Goal: Task Accomplishment & Management: Manage account settings

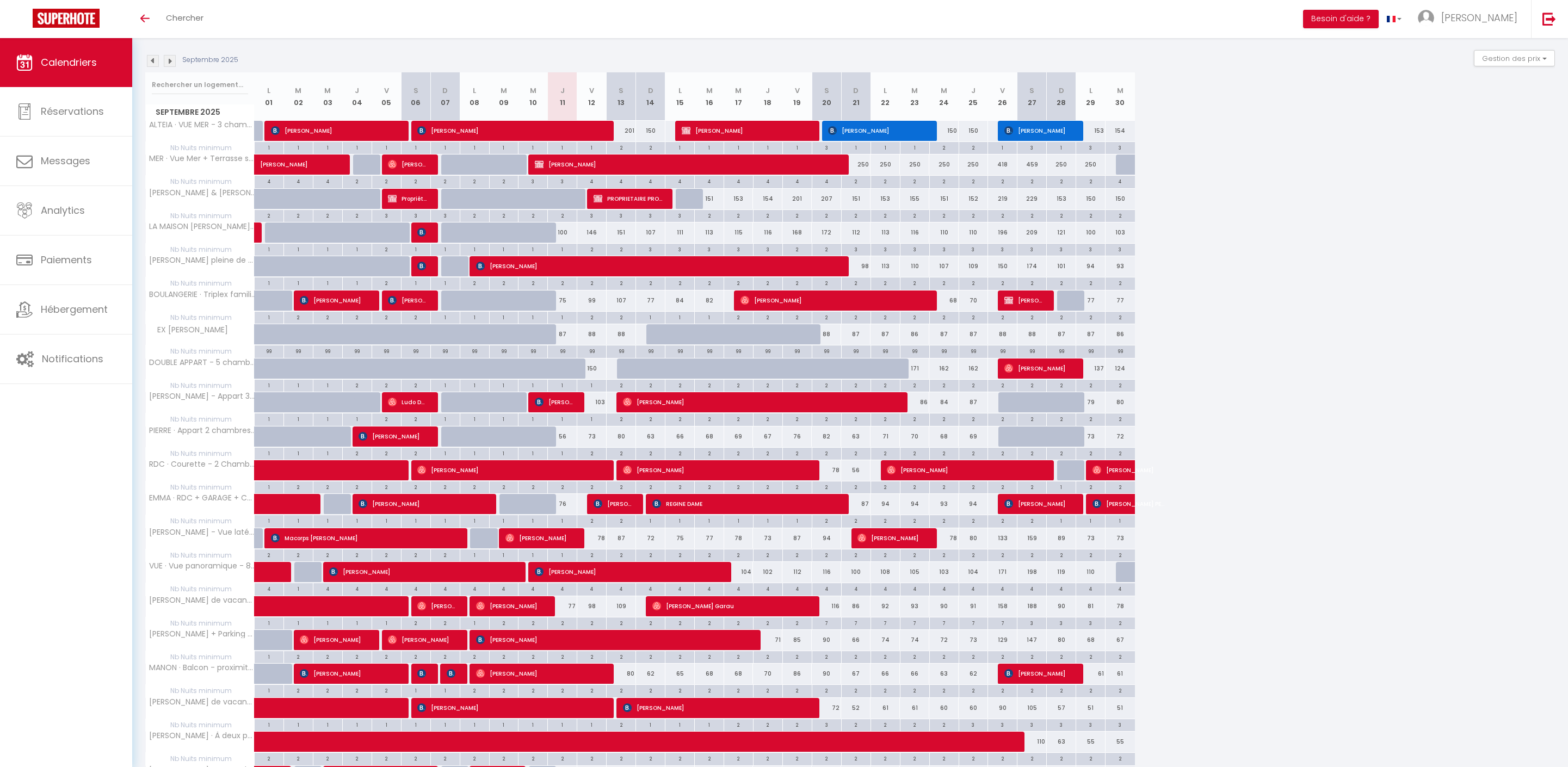
scroll to position [172, 0]
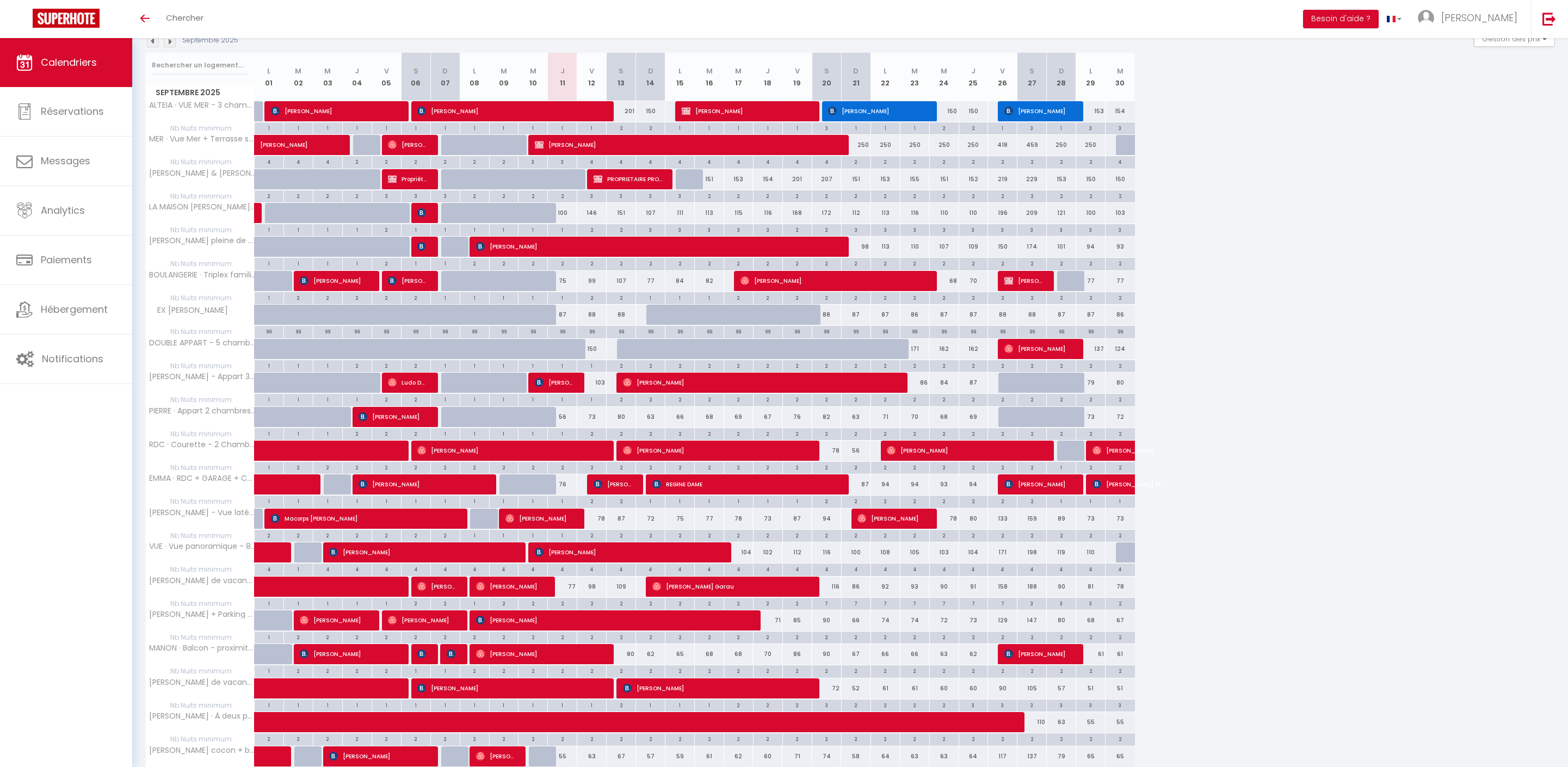
click at [567, 291] on div "75" at bounding box center [563, 281] width 29 height 20
type input "75"
type input "Jeu 11 Septembre 2025"
type input "Ven 12 Septembre 2025"
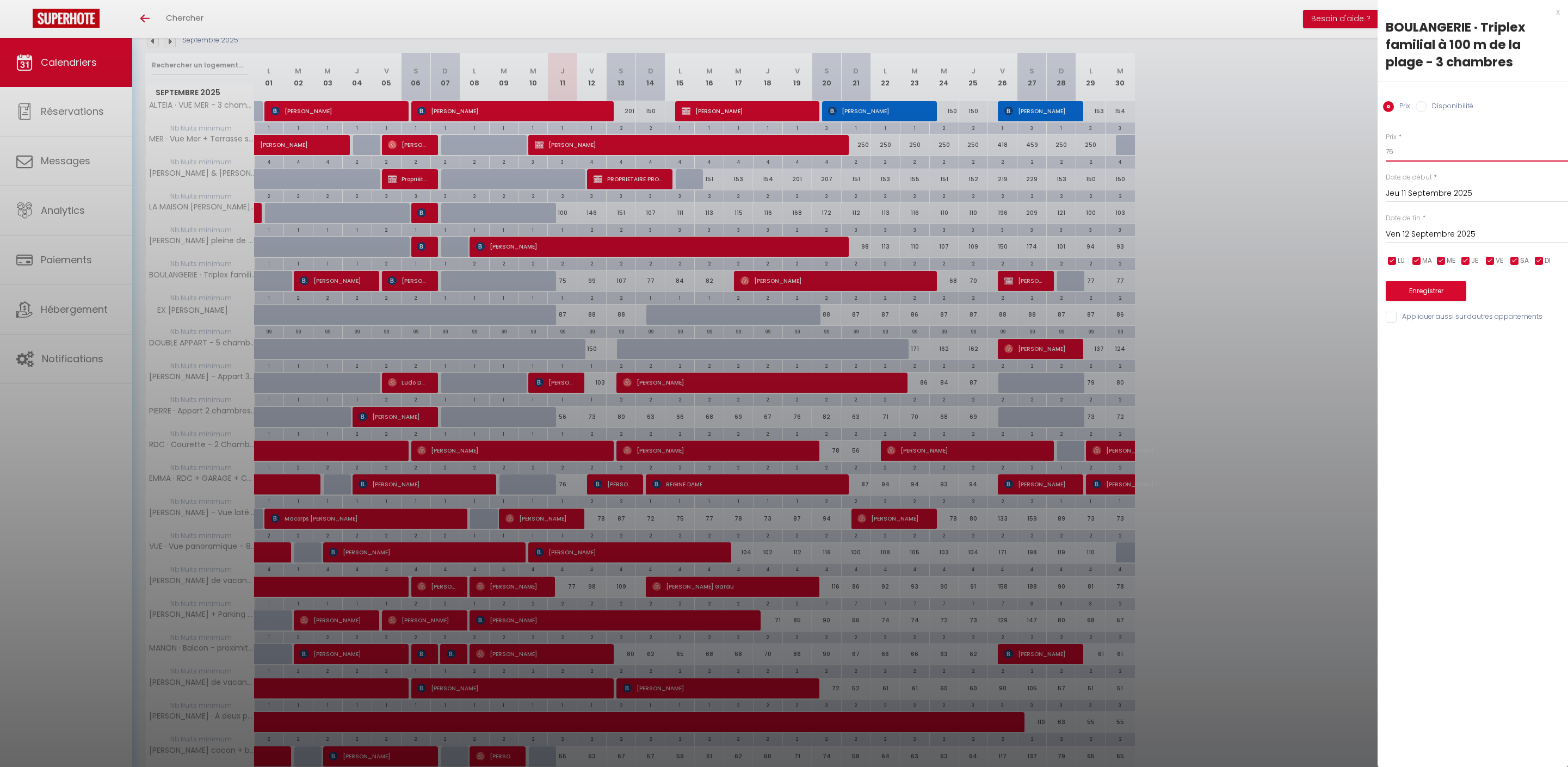
click at [1447, 161] on input "75" at bounding box center [1476, 152] width 182 height 20
type input "7"
type input "60"
click at [1445, 301] on button "Enregistrer" at bounding box center [1426, 291] width 81 height 20
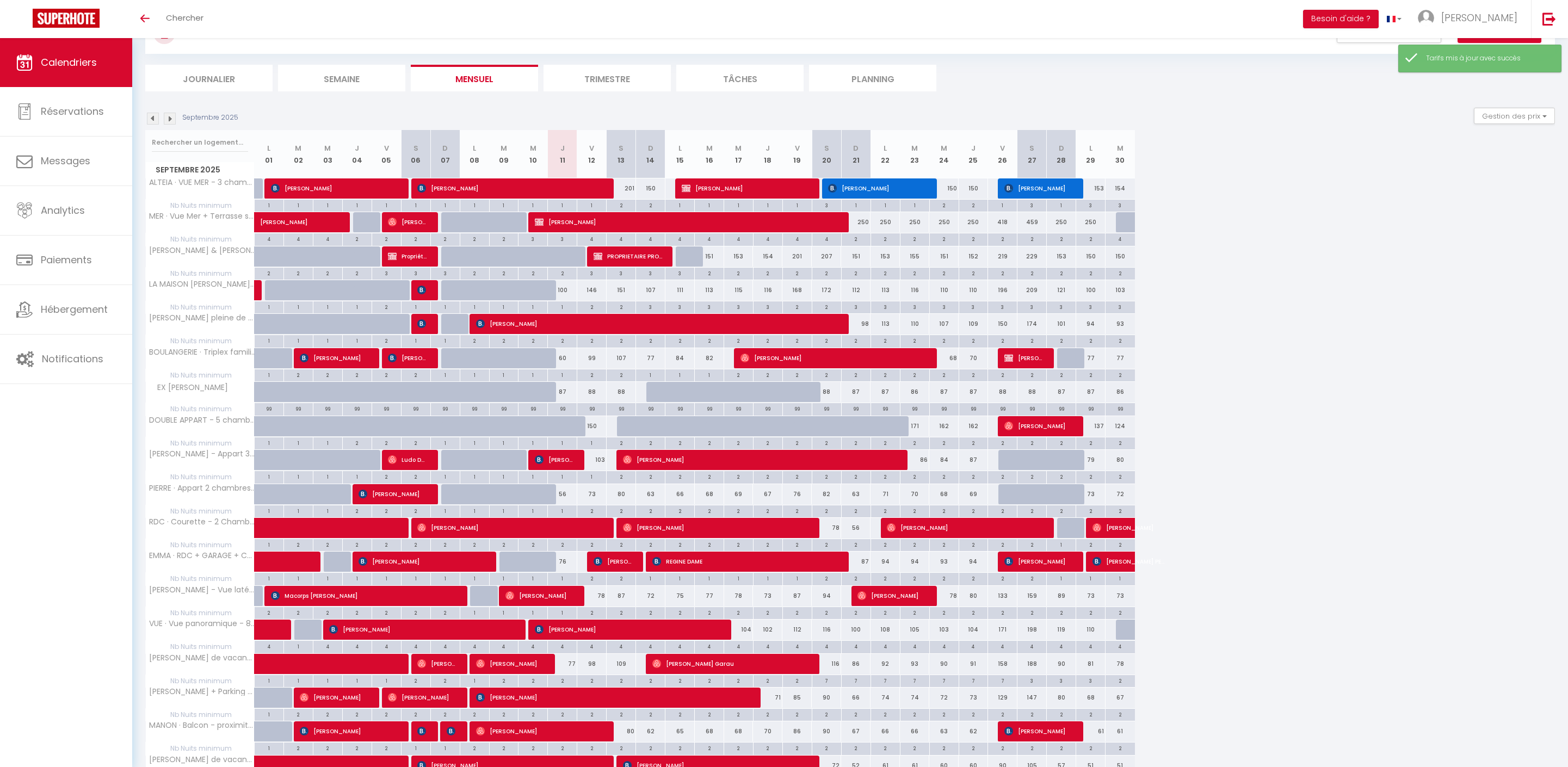
scroll to position [152, 0]
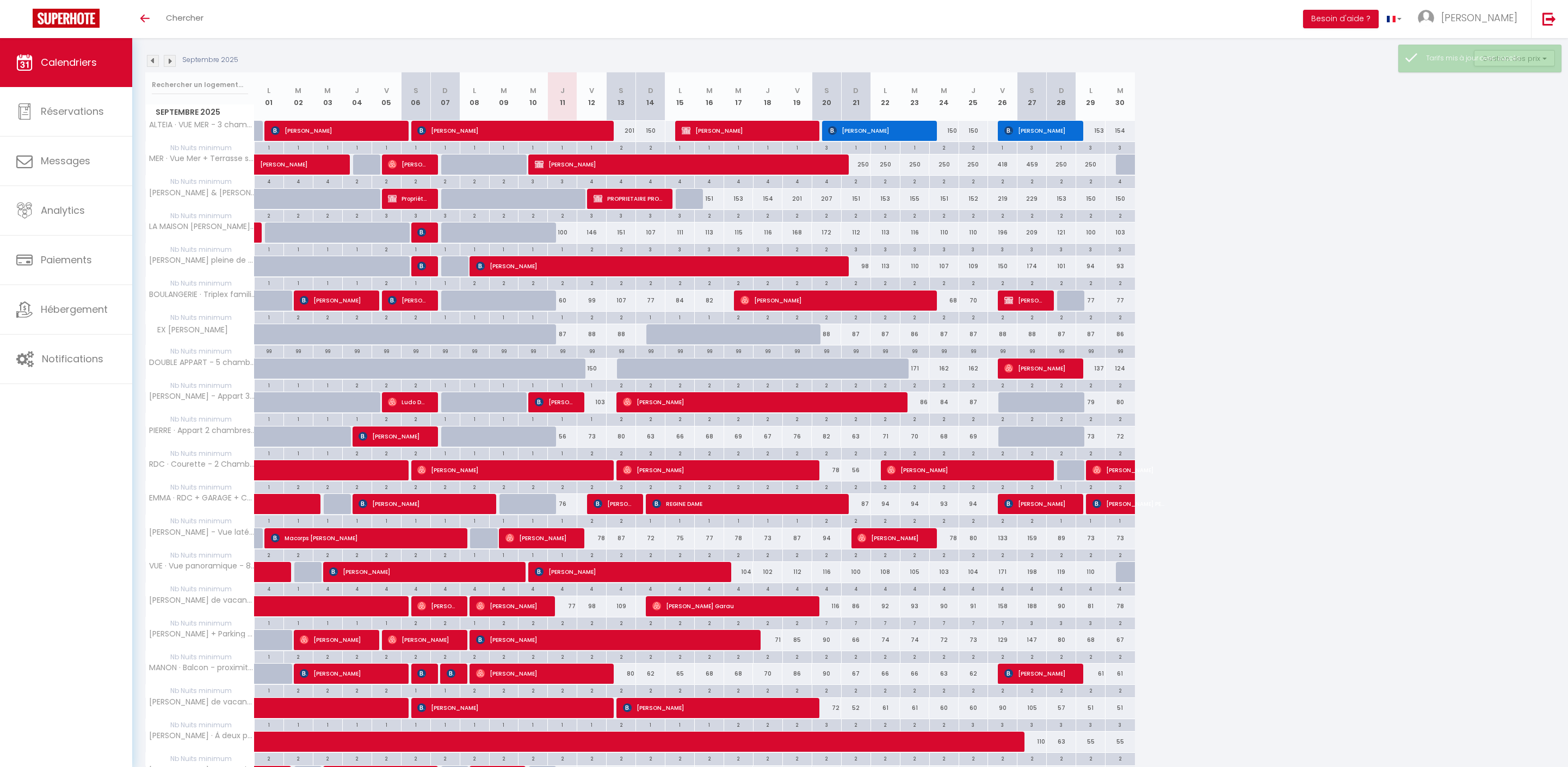
click at [568, 447] on div "56" at bounding box center [563, 436] width 29 height 20
type input "56"
type input "Jeu 11 Septembre 2025"
type input "Ven 12 Septembre 2025"
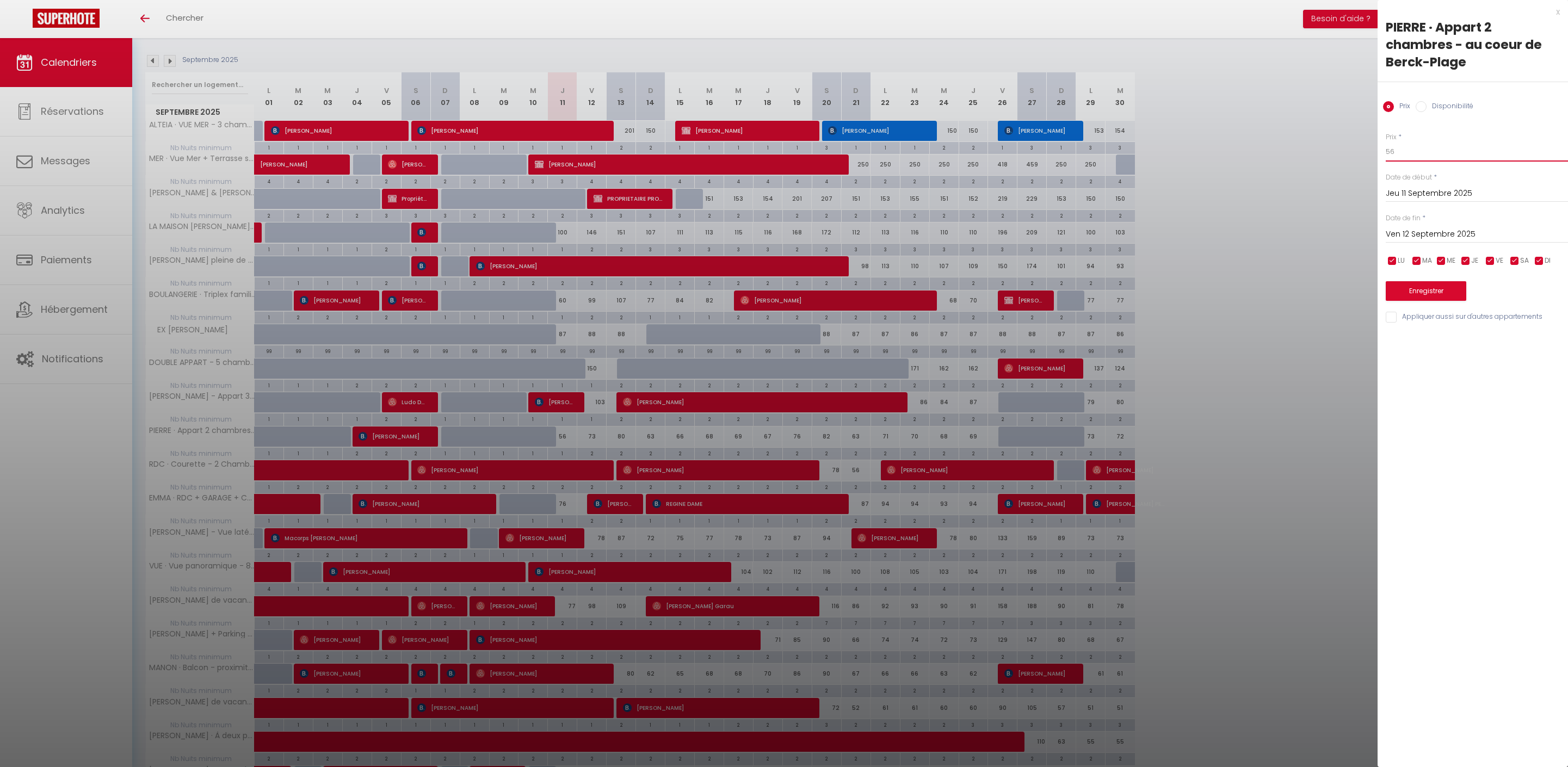
click at [1425, 161] on input "56" at bounding box center [1476, 152] width 182 height 20
type input "5"
type input "50"
click at [1439, 301] on button "Enregistrer" at bounding box center [1426, 291] width 81 height 20
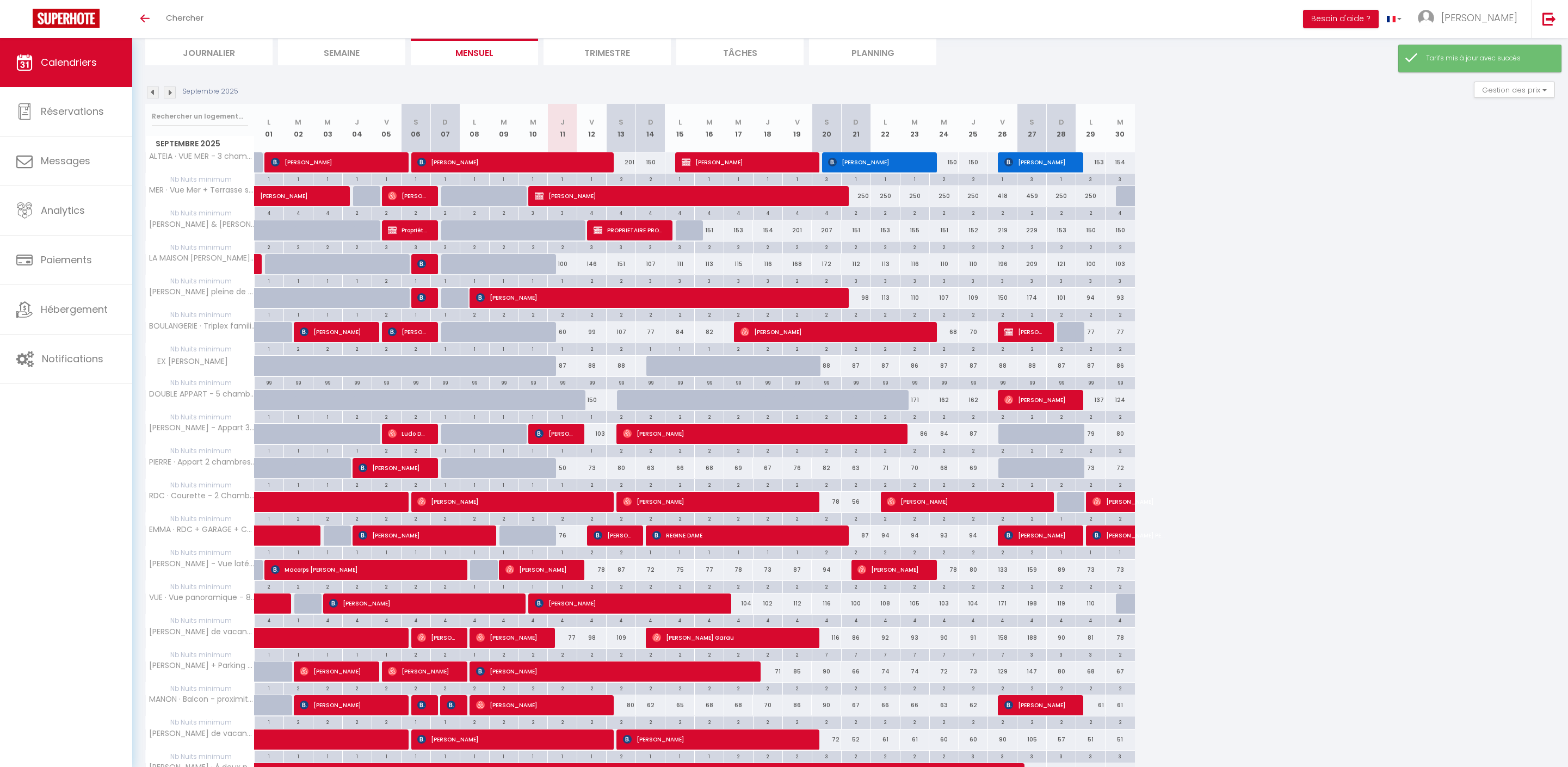
scroll to position [240, 0]
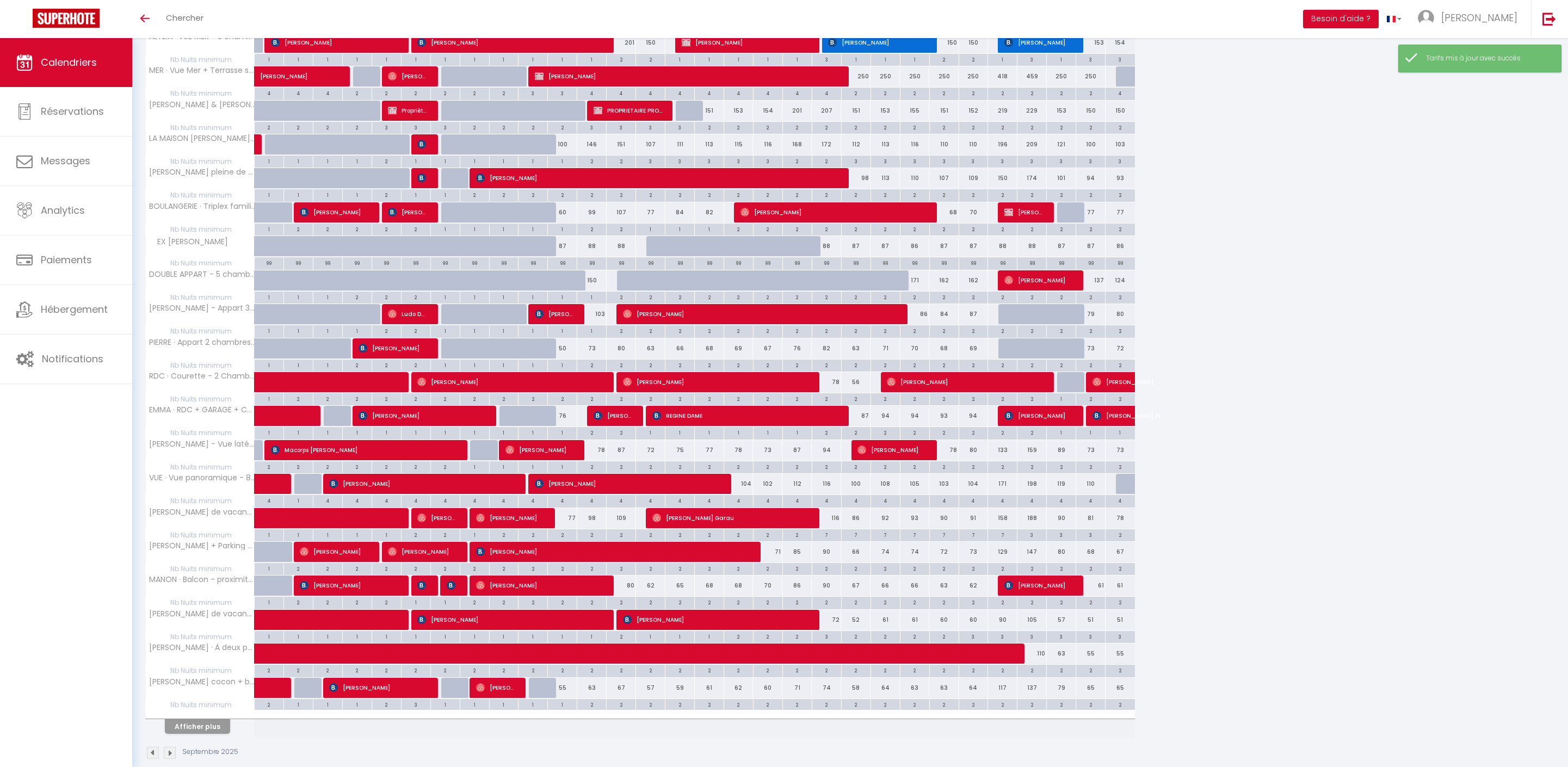
click at [568, 426] on div "76" at bounding box center [563, 415] width 29 height 20
type input "76"
type input "Jeu 11 Septembre 2025"
type input "Ven 12 Septembre 2025"
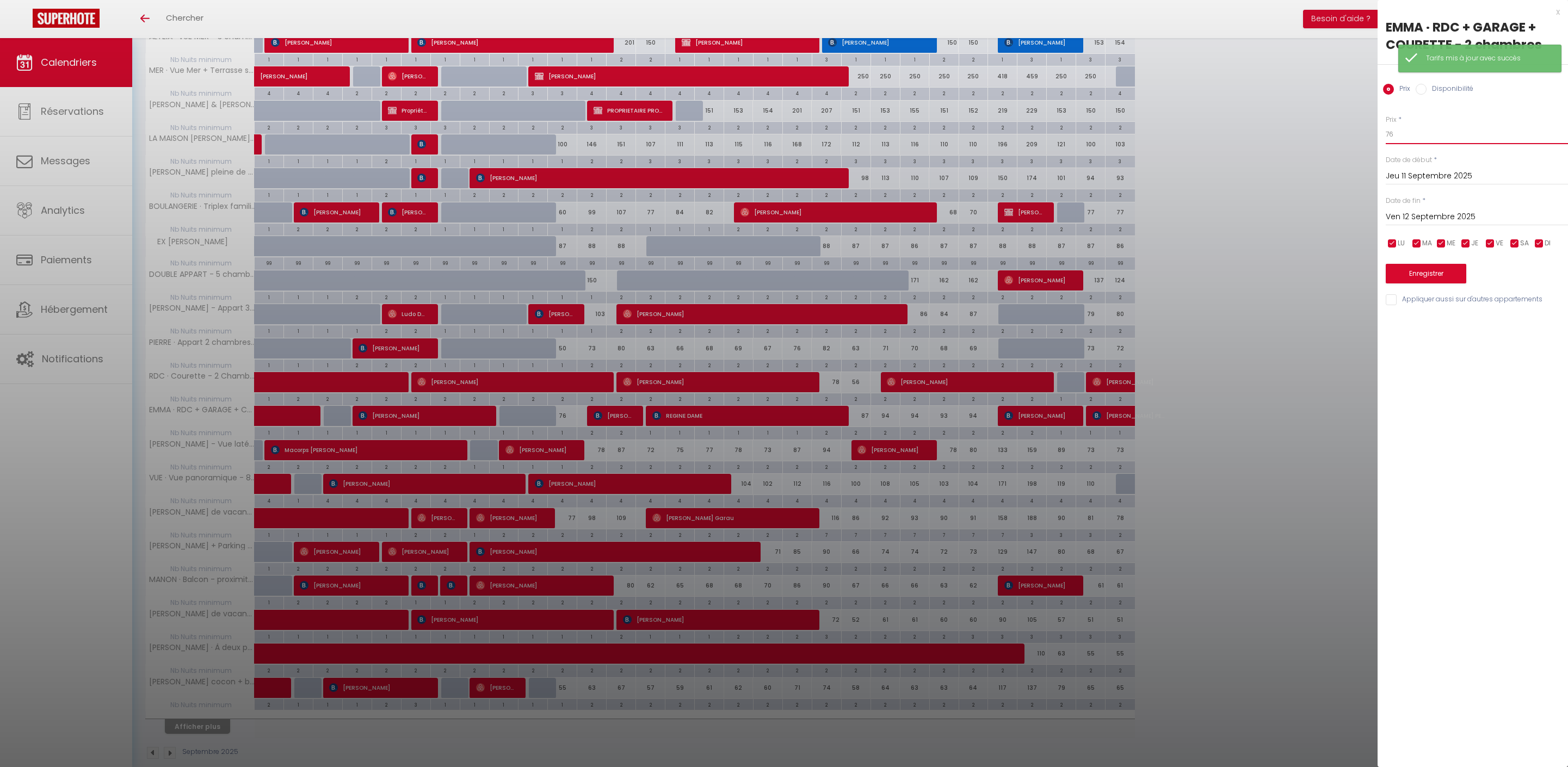
click at [1432, 144] on input "76" at bounding box center [1476, 134] width 182 height 20
type input "7"
type input "65"
click at [1452, 284] on button "Enregistrer" at bounding box center [1426, 273] width 81 height 20
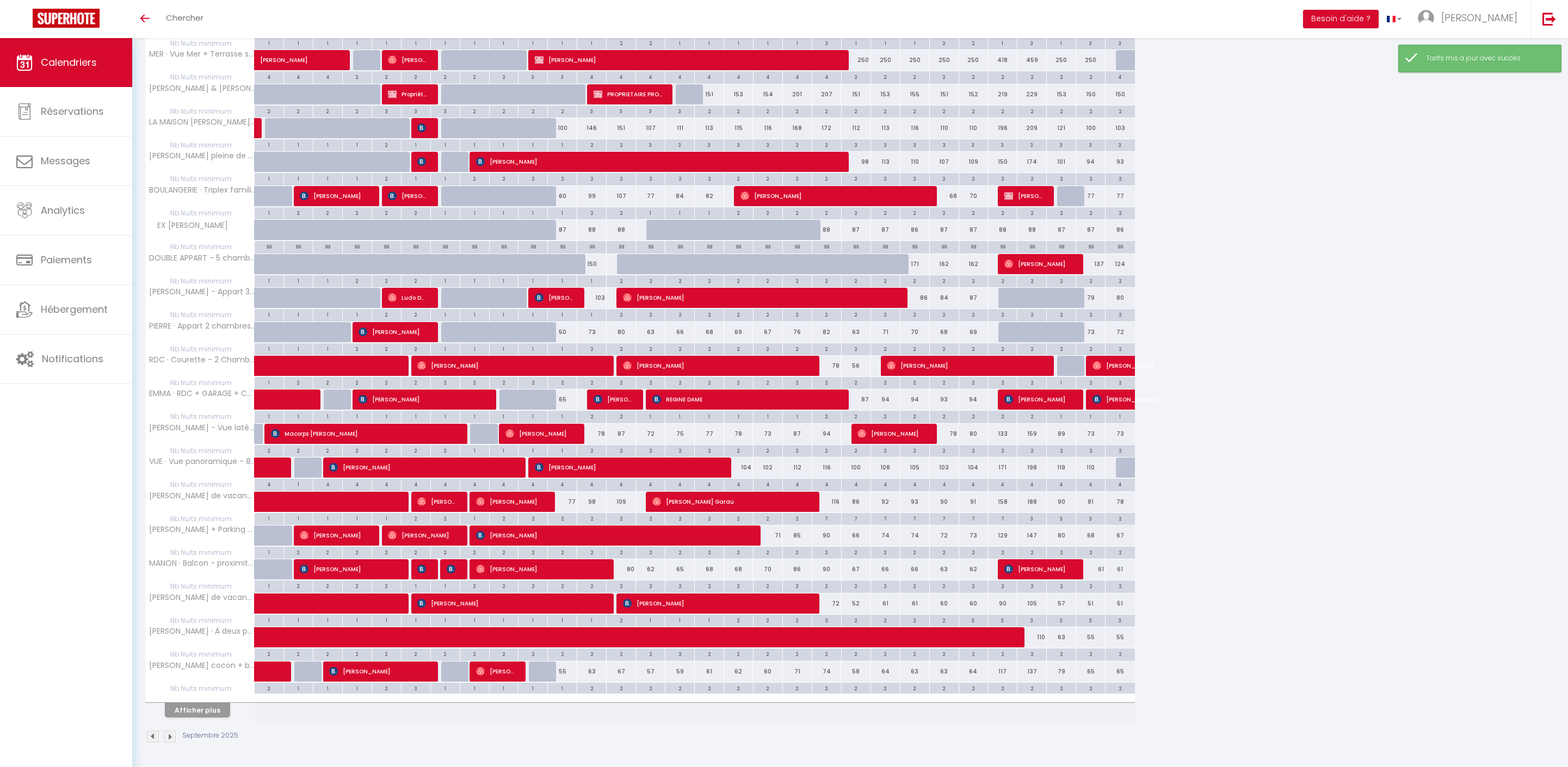
scroll to position [310, 0]
click at [569, 525] on div "2" at bounding box center [562, 519] width 29 height 12
type input "2"
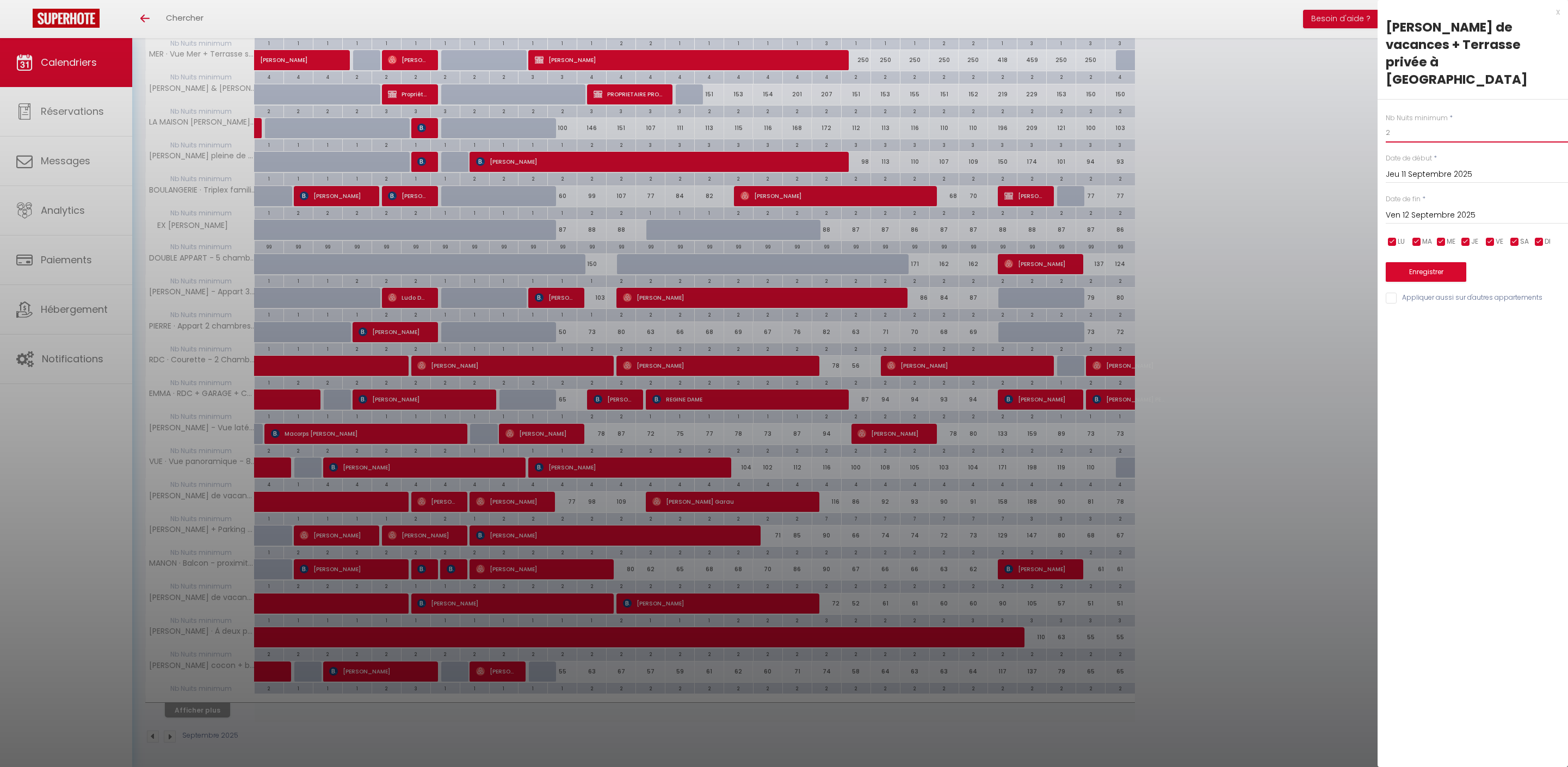
click at [1410, 133] on input "2" at bounding box center [1476, 133] width 182 height 20
type input "1"
click at [1446, 223] on input "Ven 12 Septembre 2025" at bounding box center [1476, 215] width 182 height 14
click at [1476, 514] on div "x LAURA · Maison de vacances + Terrasse privée à Berck-Plage Nb Nuits minimum *…" at bounding box center [1473, 383] width 191 height 767
click at [1450, 282] on button "Enregistrer" at bounding box center [1426, 272] width 81 height 20
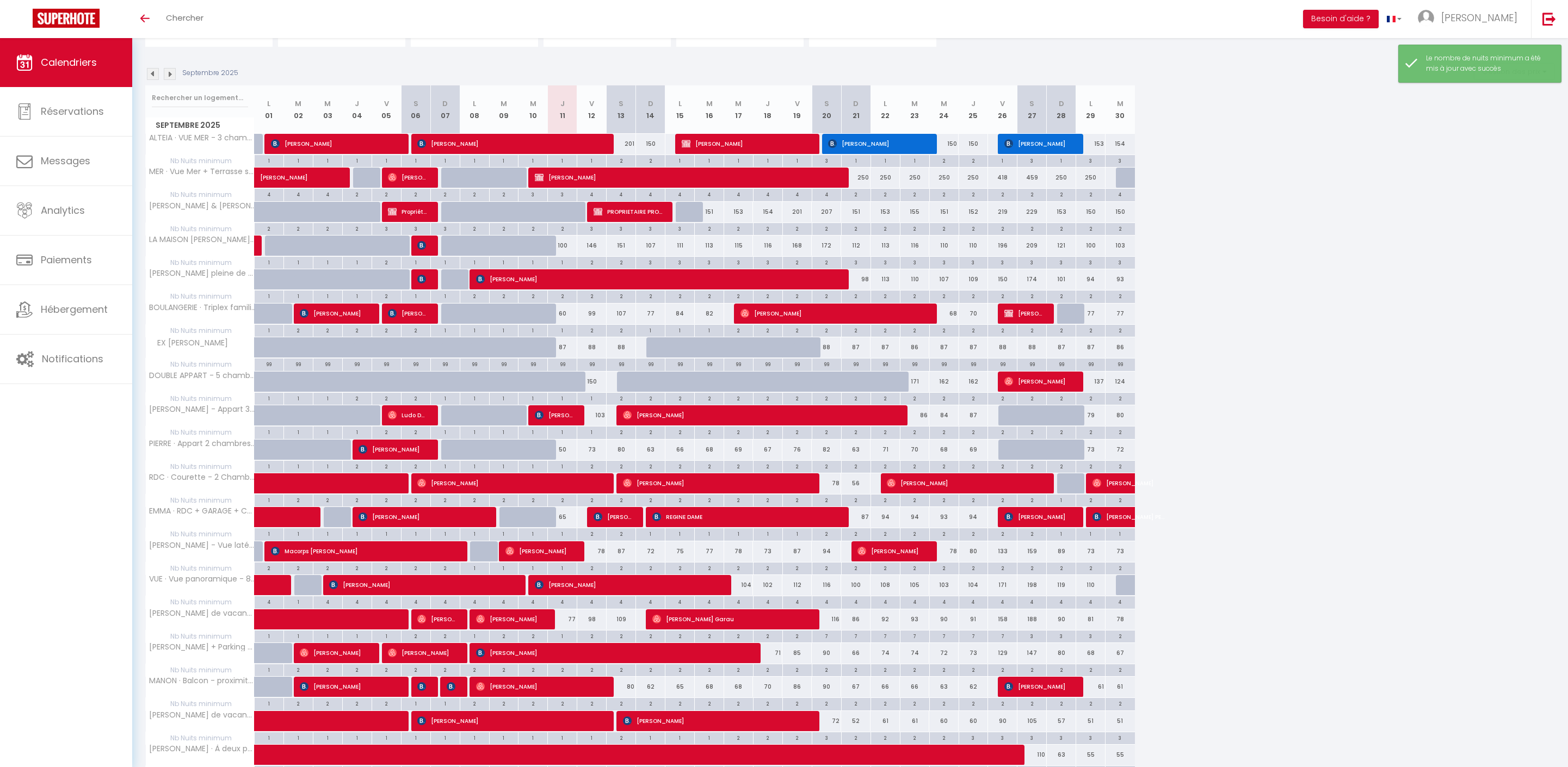
scroll to position [170, 0]
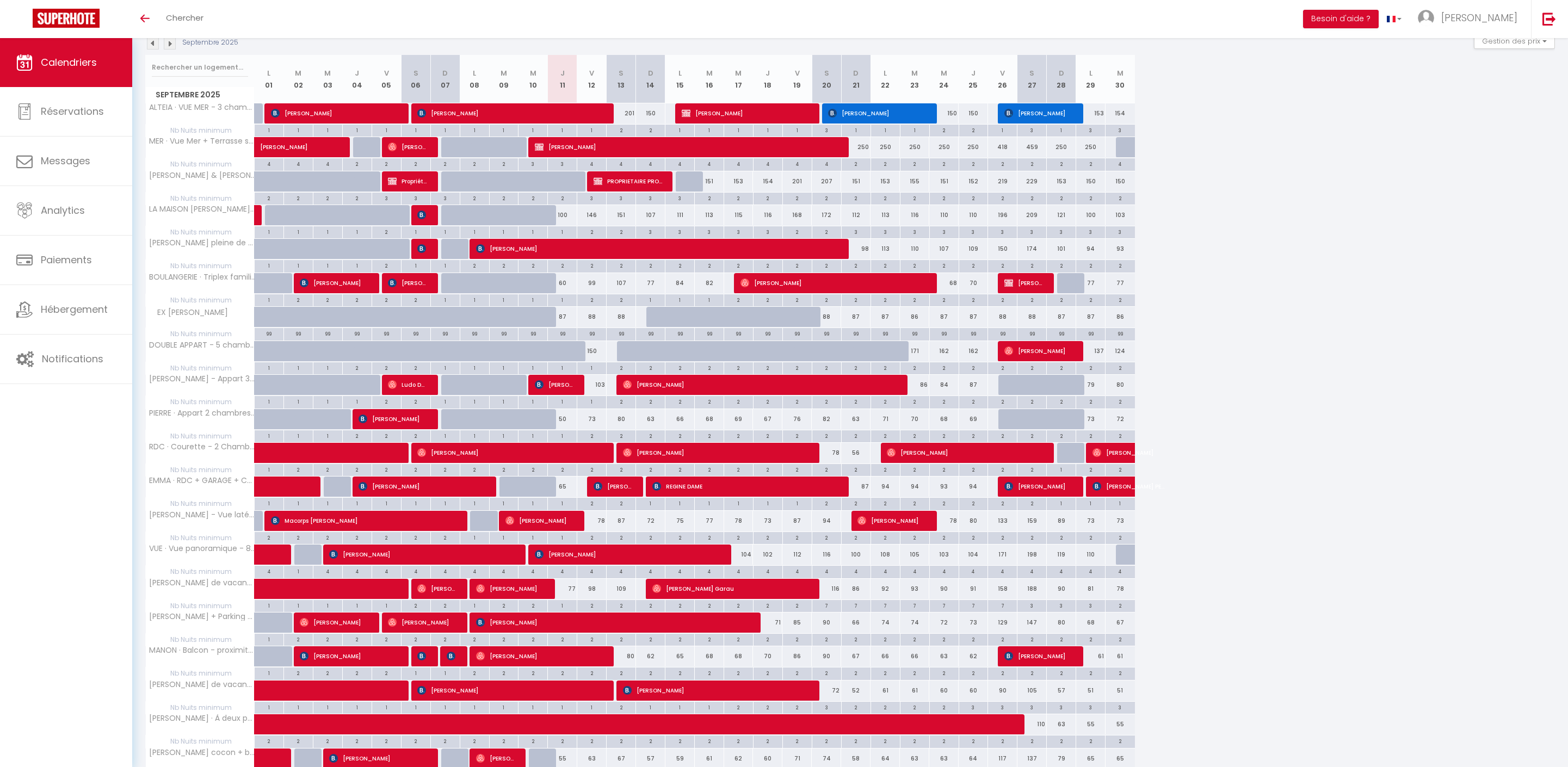
click at [599, 305] on div "2" at bounding box center [591, 300] width 29 height 10
type input "2"
type input "Ven 12 Septembre 2025"
type input "Sam 13 Septembre 2025"
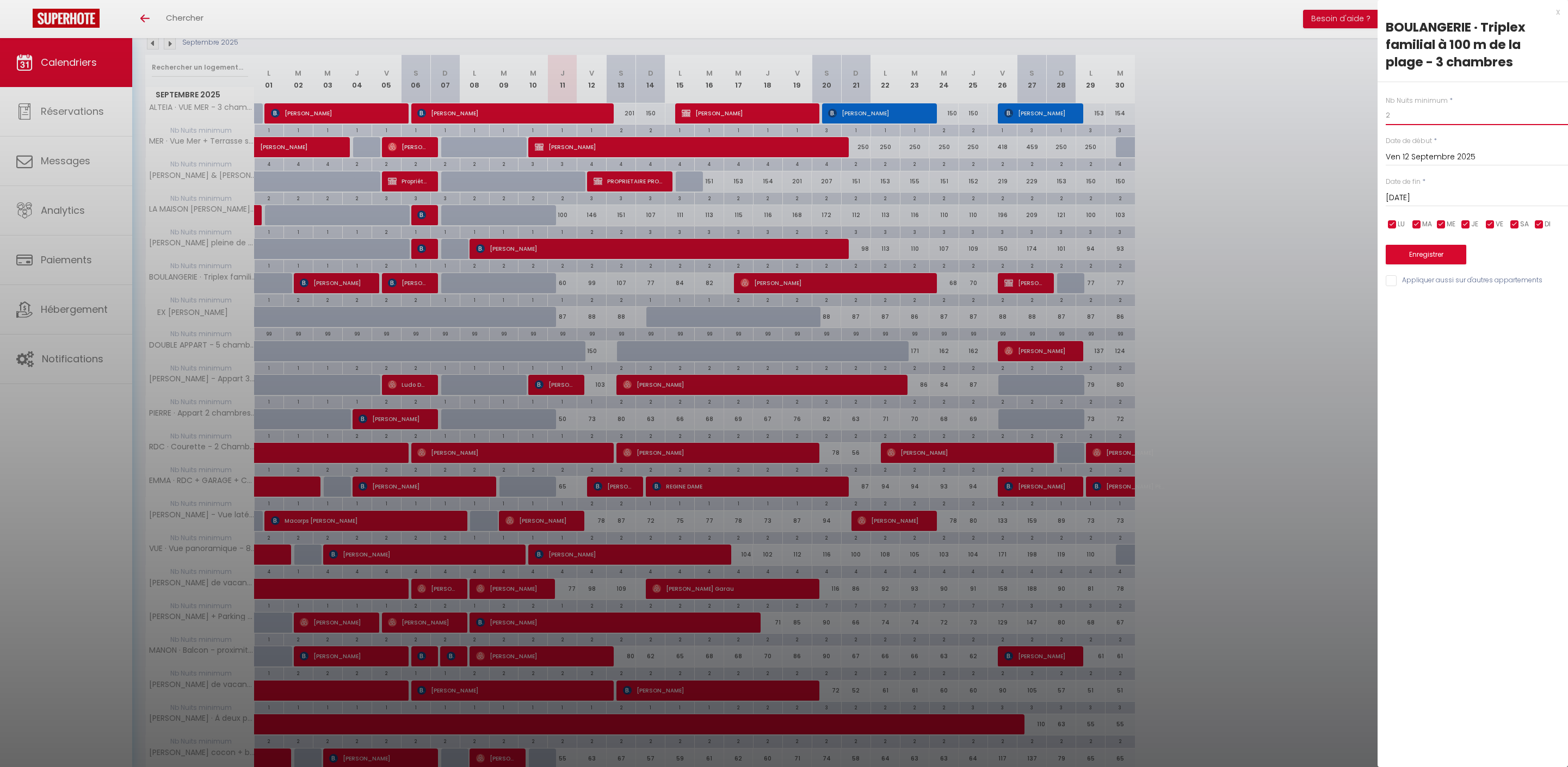
click at [1433, 125] on input "2" at bounding box center [1476, 115] width 182 height 20
type input "1"
click at [1438, 264] on button "Enregistrer" at bounding box center [1426, 254] width 81 height 20
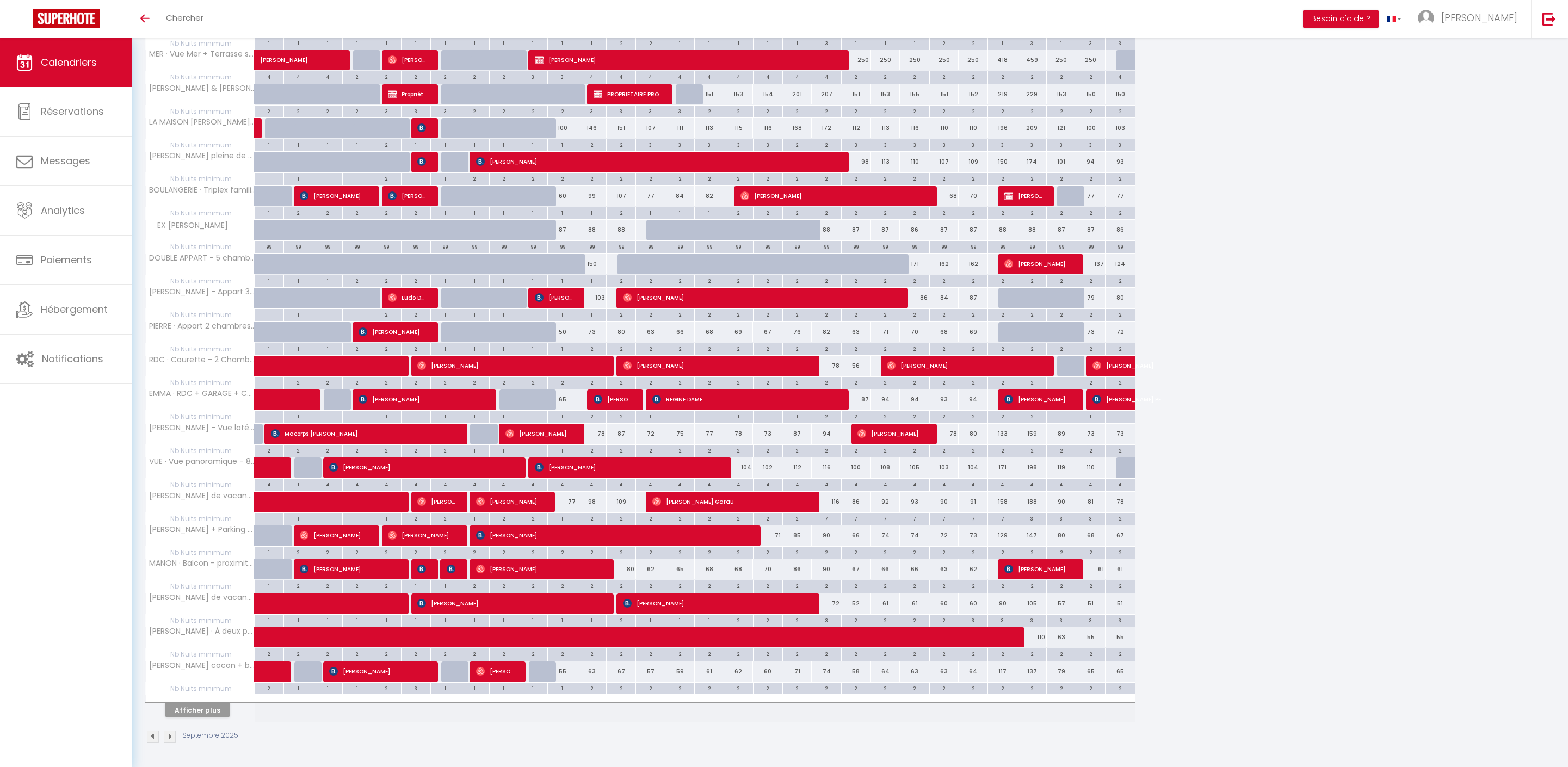
scroll to position [335, 0]
click at [599, 445] on div "2" at bounding box center [591, 450] width 29 height 10
type input "2"
type input "Ven 12 Septembre 2025"
type input "Sam 13 Septembre 2025"
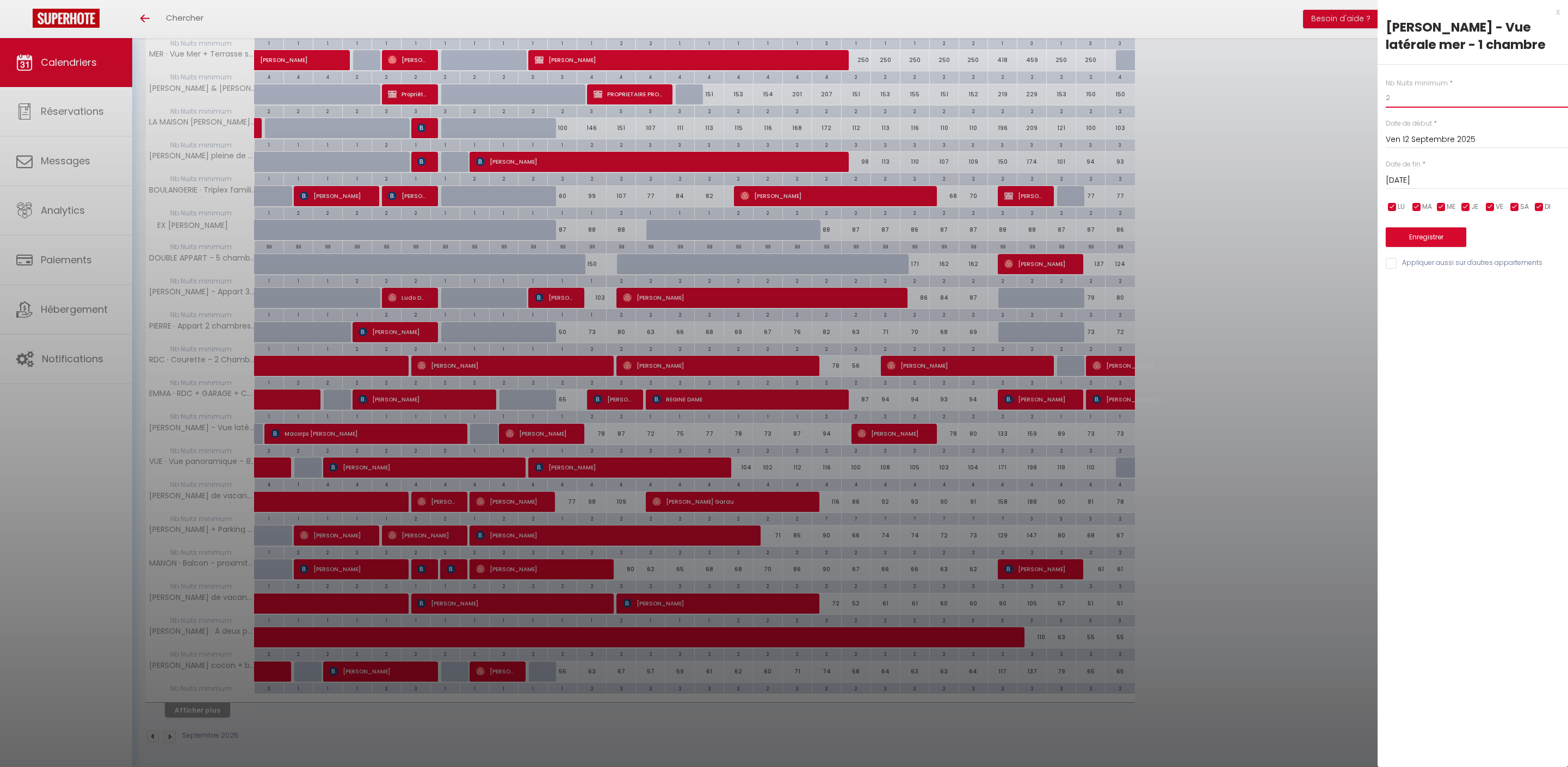
click at [1457, 108] on input "2" at bounding box center [1476, 97] width 182 height 20
type input "1"
click at [1466, 247] on button "Enregistrer" at bounding box center [1426, 237] width 81 height 20
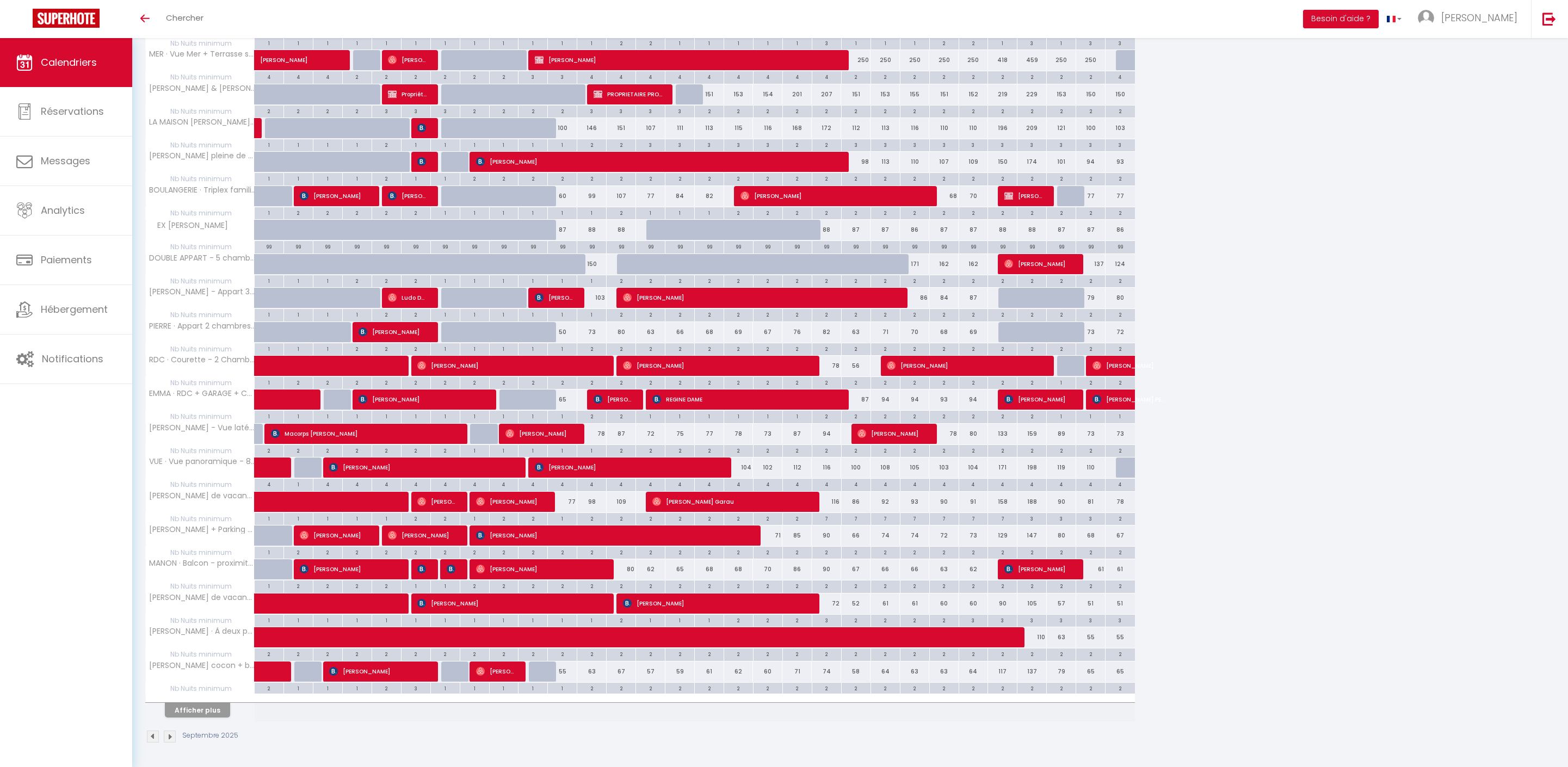
scroll to position [287, 0]
click at [202, 717] on button "Afficher plus" at bounding box center [197, 710] width 65 height 15
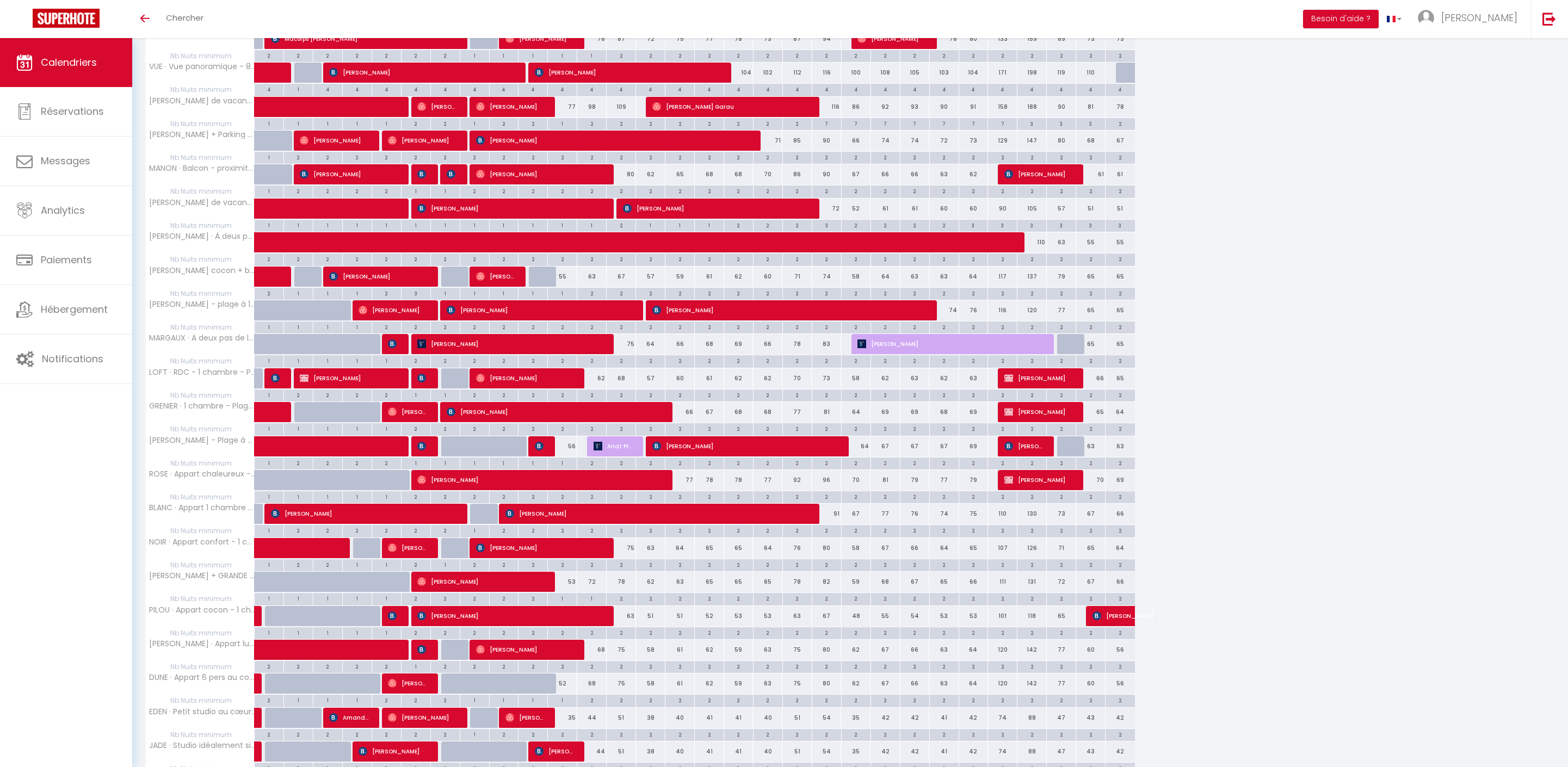
scroll to position [666, 0]
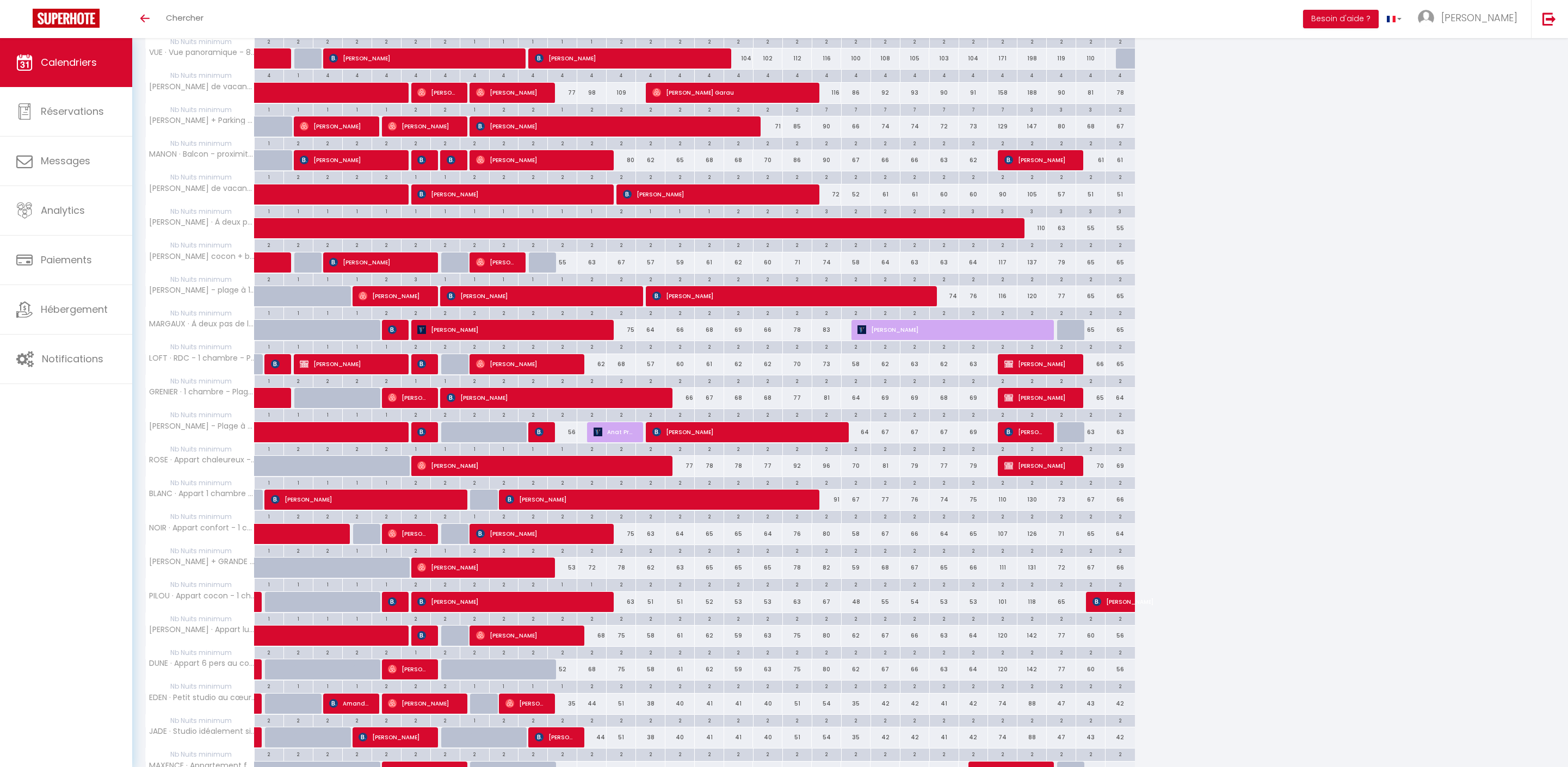
click at [572, 442] on div "56" at bounding box center [563, 431] width 29 height 20
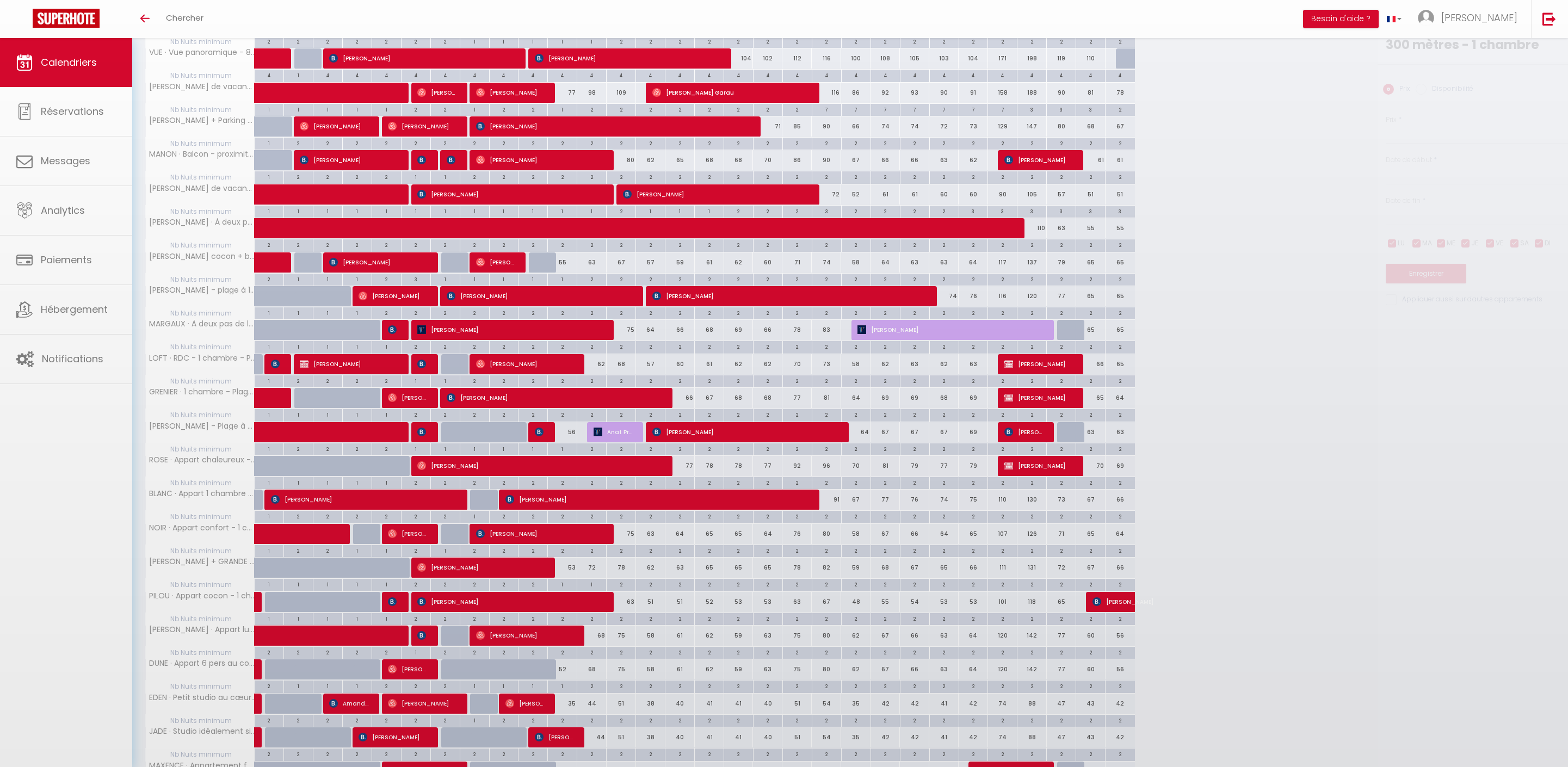
type input "56"
type input "Jeu 11 Septembre 2025"
type input "Ven 12 Septembre 2025"
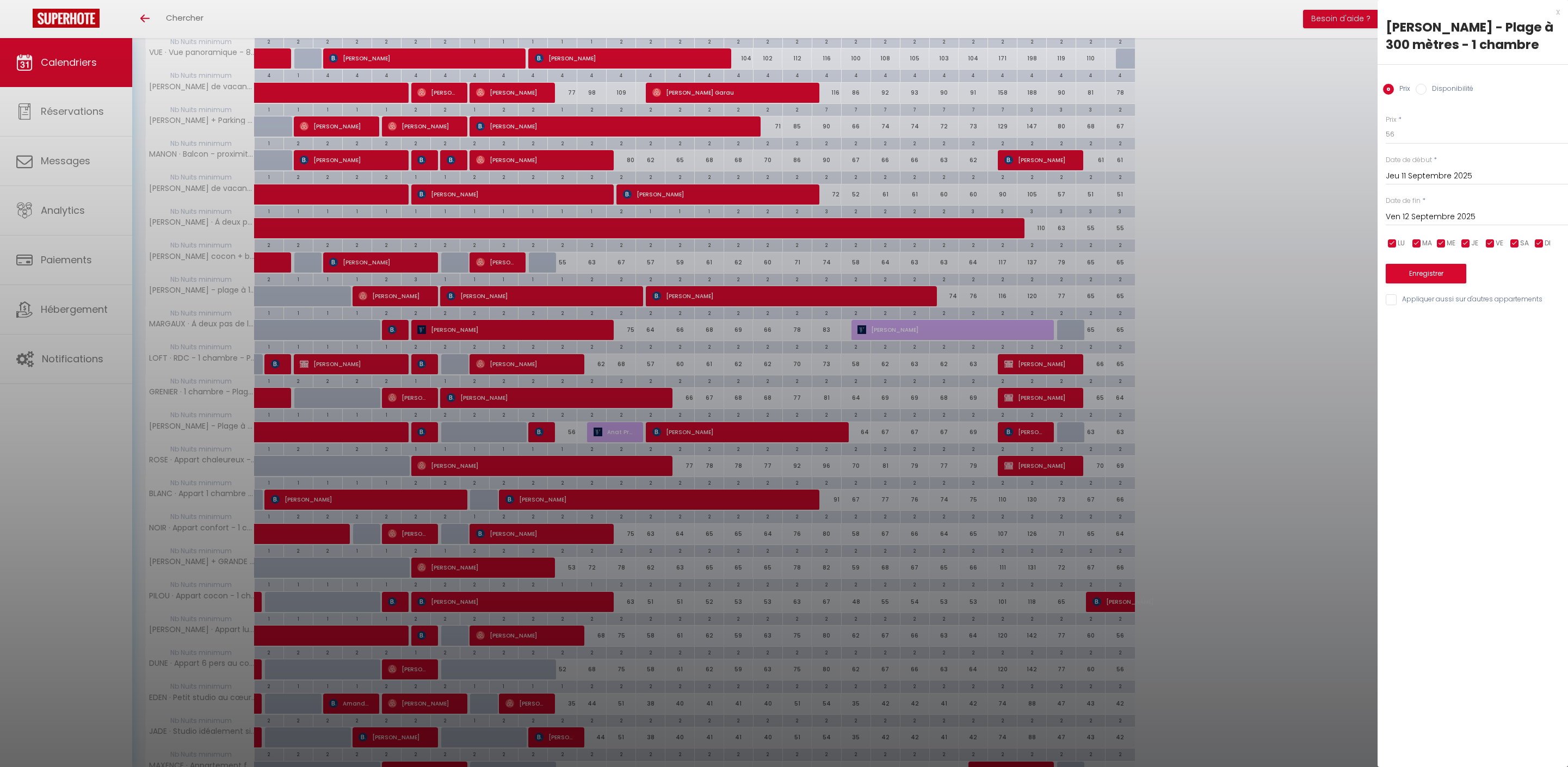
click at [1544, 13] on div "x" at bounding box center [1468, 12] width 182 height 13
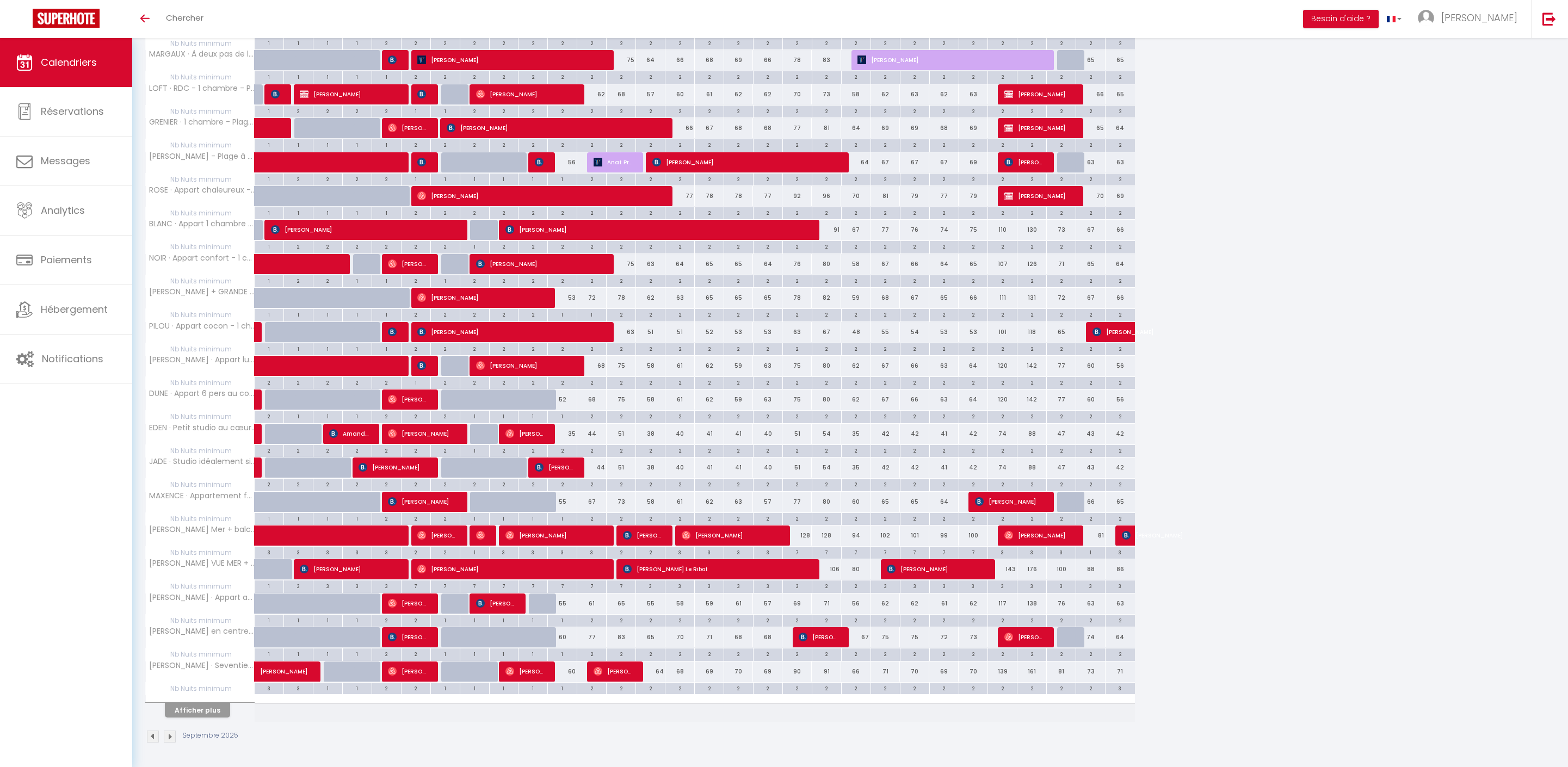
scroll to position [1064, 0]
click at [221, 705] on button "Afficher plus" at bounding box center [197, 710] width 65 height 15
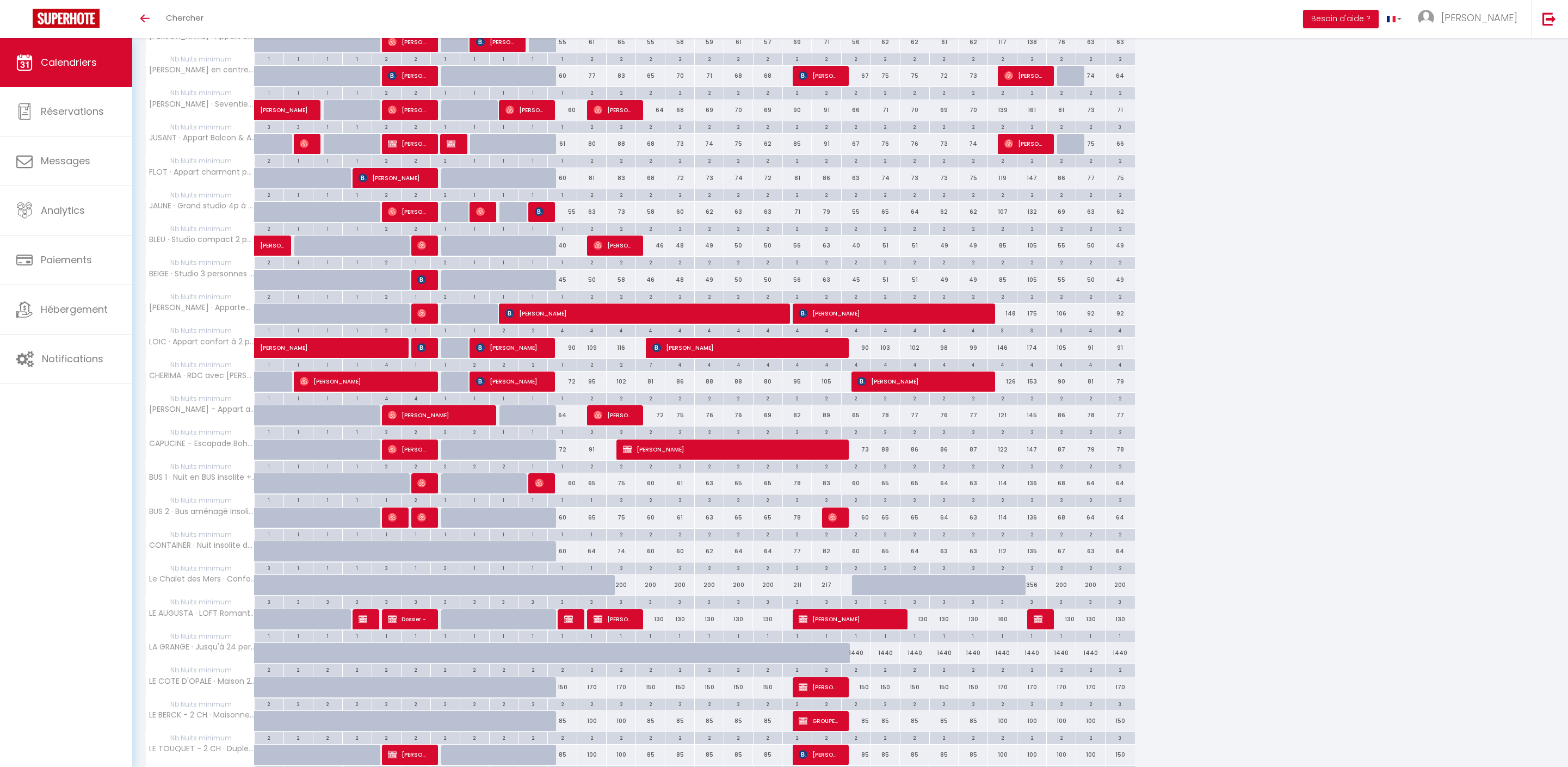
scroll to position [1497, 0]
click at [599, 471] on div "2" at bounding box center [591, 466] width 29 height 10
type input "2"
type input "Ven 12 Septembre 2025"
type input "Sam 13 Septembre 2025"
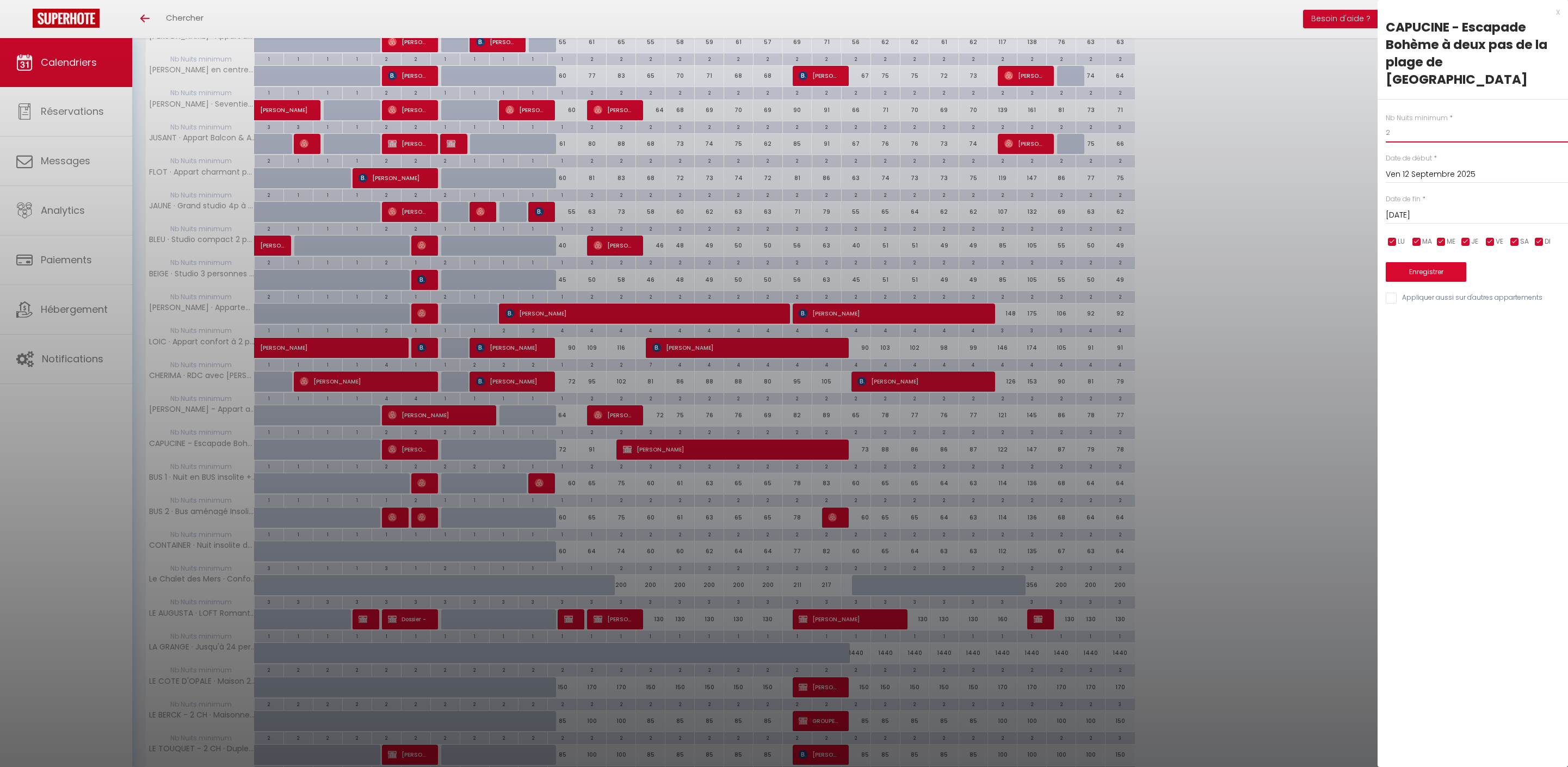
click at [1432, 125] on input "2" at bounding box center [1476, 133] width 182 height 20
type input "1"
click at [1447, 282] on button "Enregistrer" at bounding box center [1426, 272] width 81 height 20
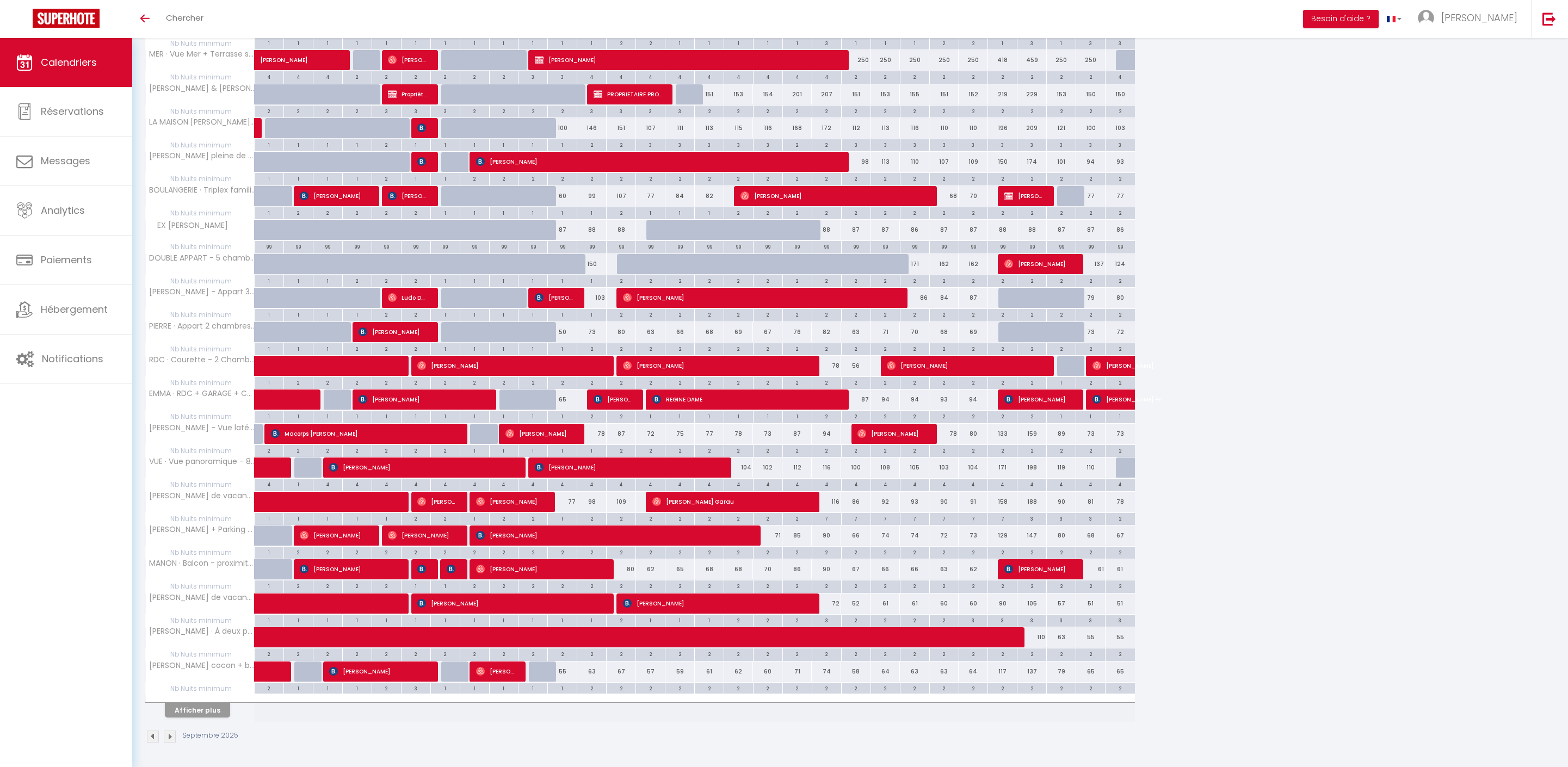
scroll to position [335, 0]
